Goal: Task Accomplishment & Management: Use online tool/utility

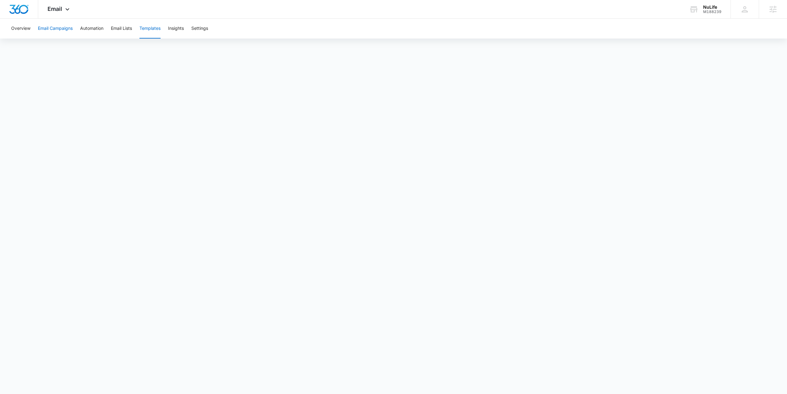
click at [65, 28] on button "Email Campaigns" at bounding box center [55, 29] width 35 height 20
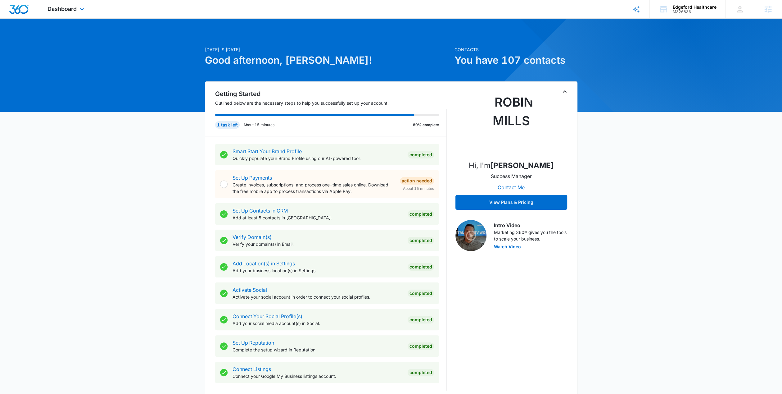
click at [74, 13] on div "Dashboard Apps Reputation Forms CRM Email Social Content Ads Intelligence Files…" at bounding box center [66, 9] width 57 height 18
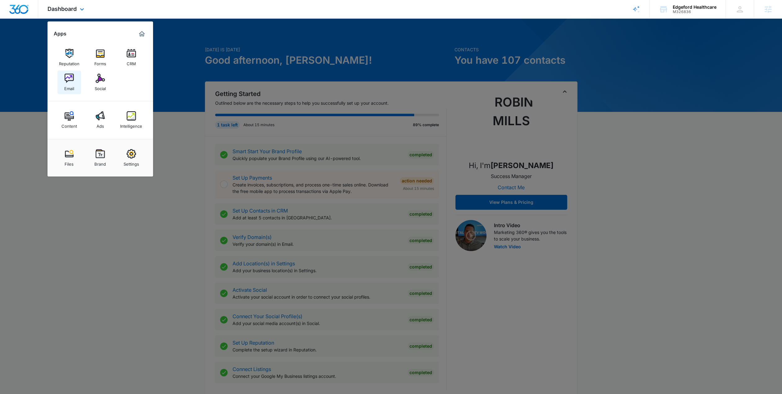
click at [72, 83] on div "Email" at bounding box center [69, 87] width 10 height 8
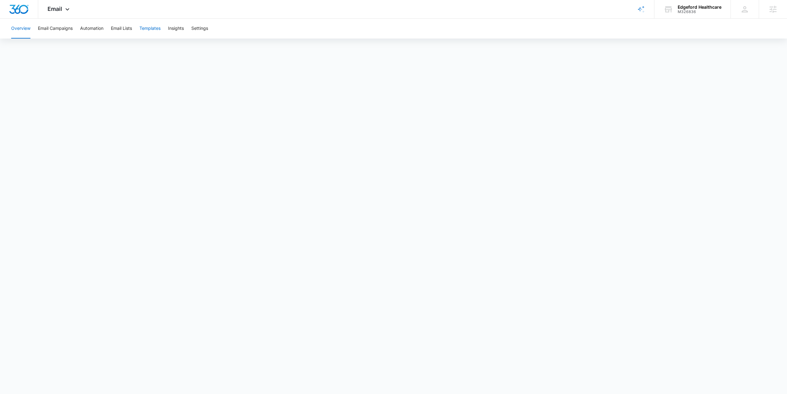
click at [148, 28] on button "Templates" at bounding box center [149, 29] width 21 height 20
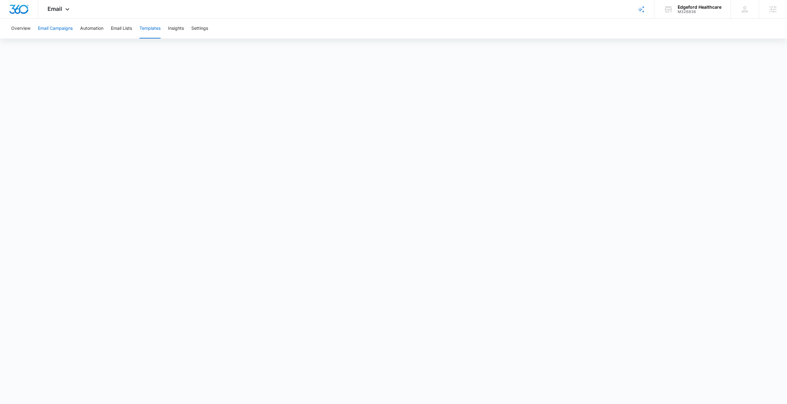
click at [65, 31] on button "Email Campaigns" at bounding box center [55, 29] width 35 height 20
